Goal: Information Seeking & Learning: Learn about a topic

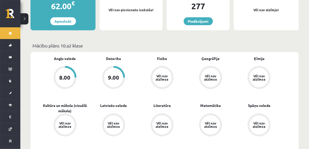
scroll to position [122, 0]
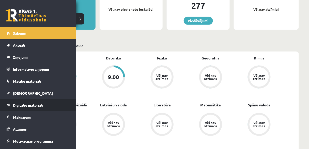
click at [38, 104] on span "Digitālie materiāli" at bounding box center [28, 105] width 30 height 5
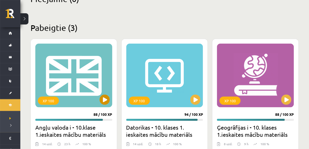
scroll to position [143, 0]
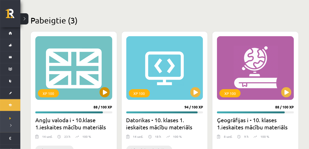
click at [96, 94] on div "XP 100" at bounding box center [73, 68] width 77 height 64
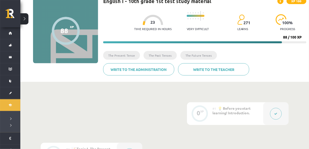
scroll to position [61, 0]
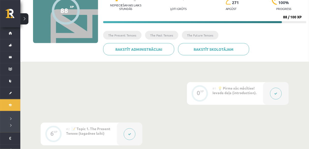
click at [261, 52] on div "Rakstīt skolotājam Rakstīt administrācijai" at bounding box center [205, 51] width 204 height 16
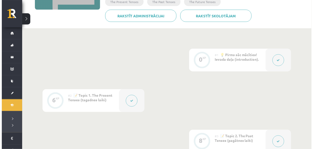
scroll to position [102, 0]
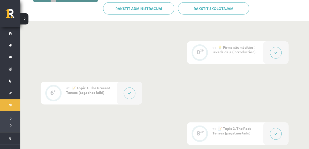
click at [284, 53] on div at bounding box center [276, 52] width 25 height 23
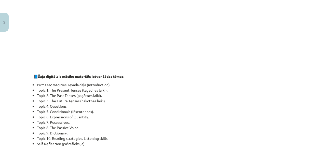
scroll to position [285, 0]
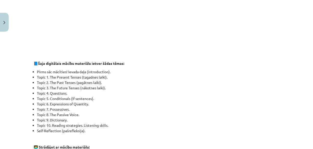
drag, startPoint x: 35, startPoint y: 77, endPoint x: 103, endPoint y: 122, distance: 82.2
click at [103, 122] on ul "Pirms sāc mācīties! Ievada daļa (introduction). Topic 1. The Present Tenses (ta…" at bounding box center [157, 101] width 246 height 64
copy ul "Topic 1. The Present Tenses (tagadnes laiki). Topic 2. The Past Tenses (pagātne…"
